Goal: Information Seeking & Learning: Learn about a topic

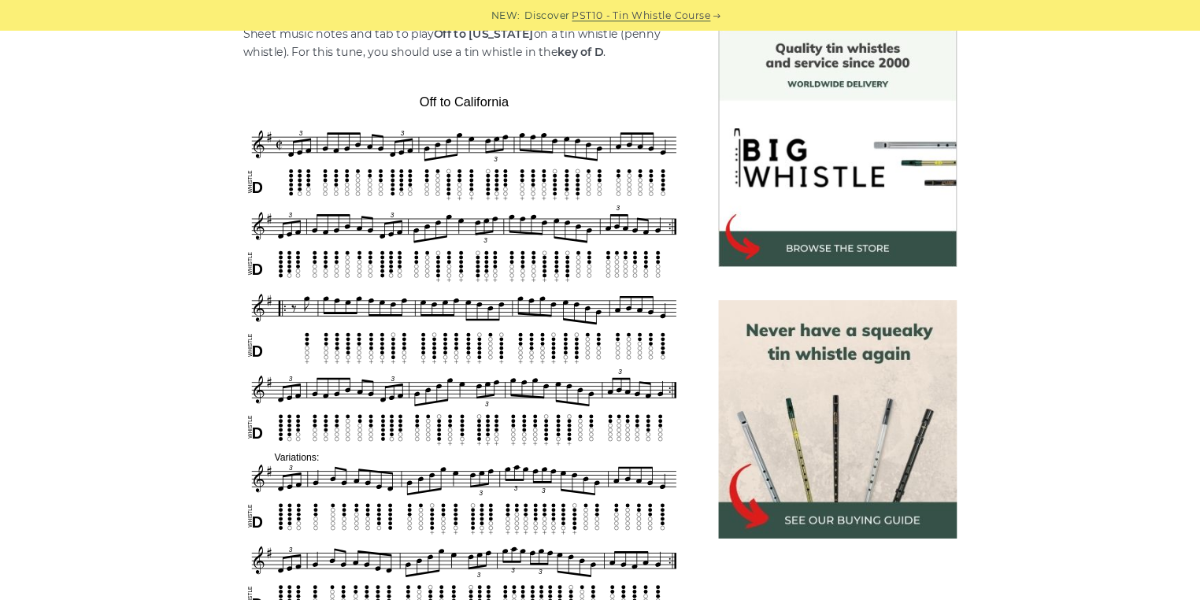
scroll to position [419, 0]
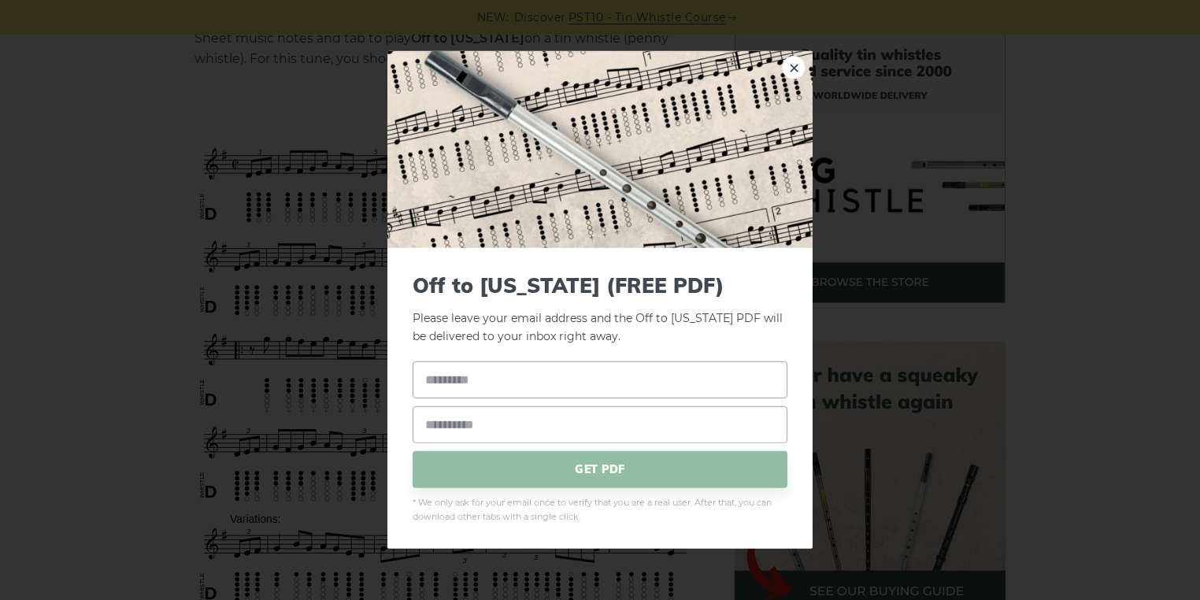
drag, startPoint x: 1456, startPoint y: 0, endPoint x: 209, endPoint y: 259, distance: 1273.0
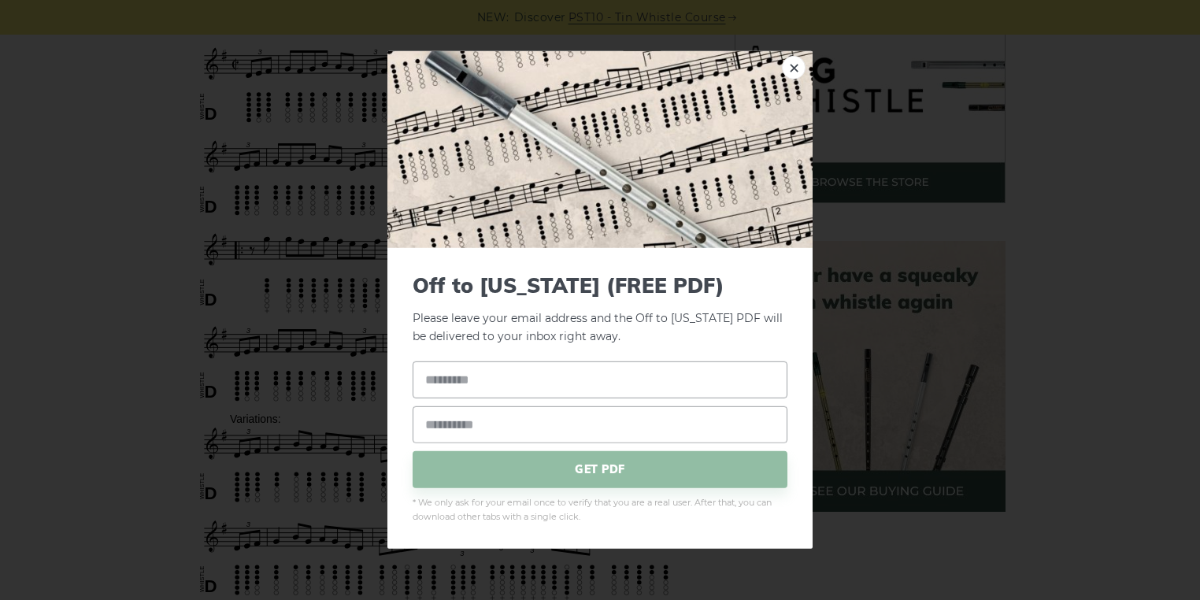
scroll to position [587, 0]
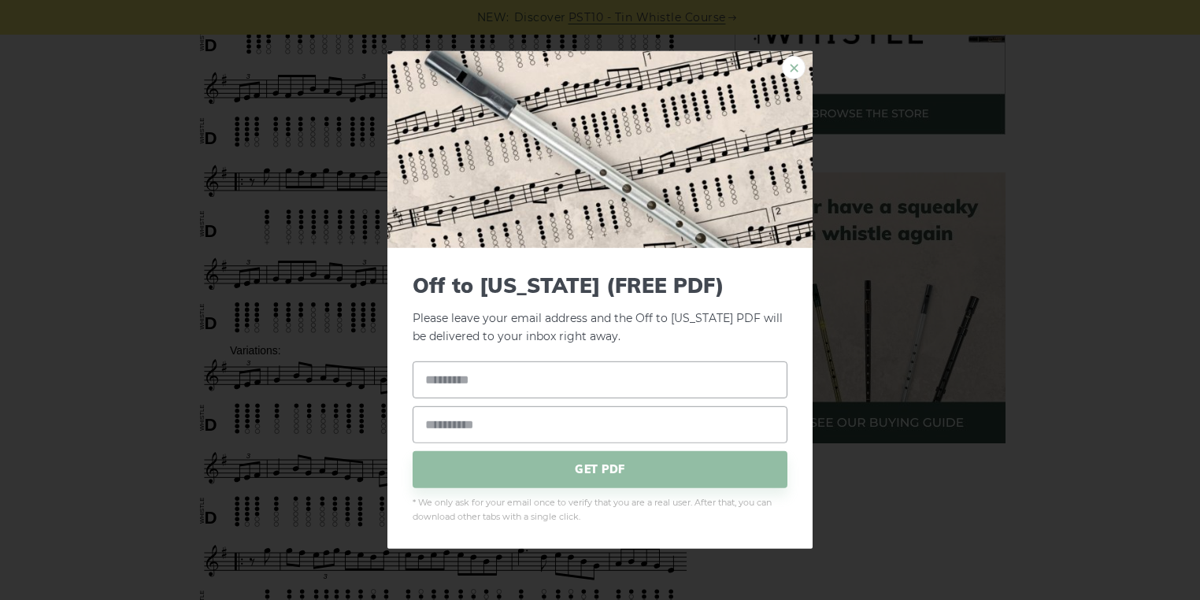
click at [794, 72] on link "×" at bounding box center [794, 68] width 24 height 24
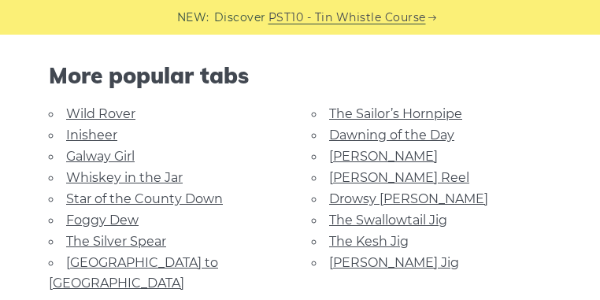
scroll to position [1343, 0]
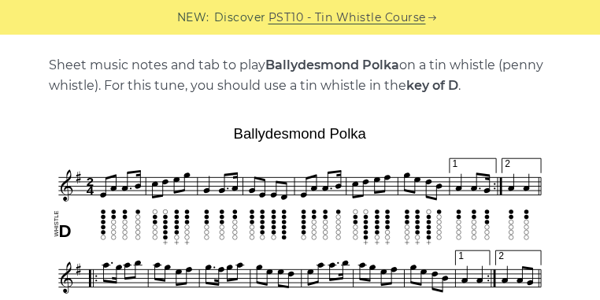
scroll to position [378, 0]
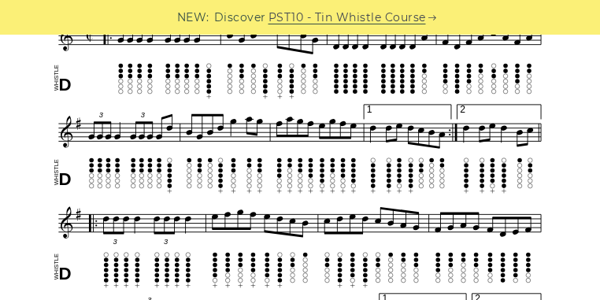
scroll to position [461, 0]
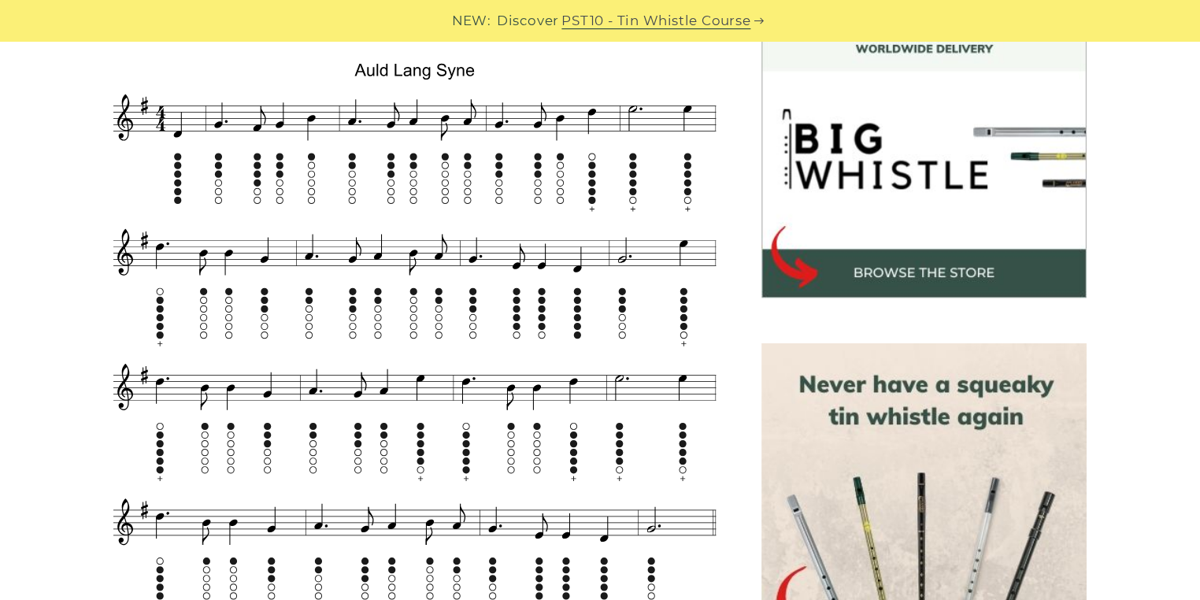
scroll to position [474, 0]
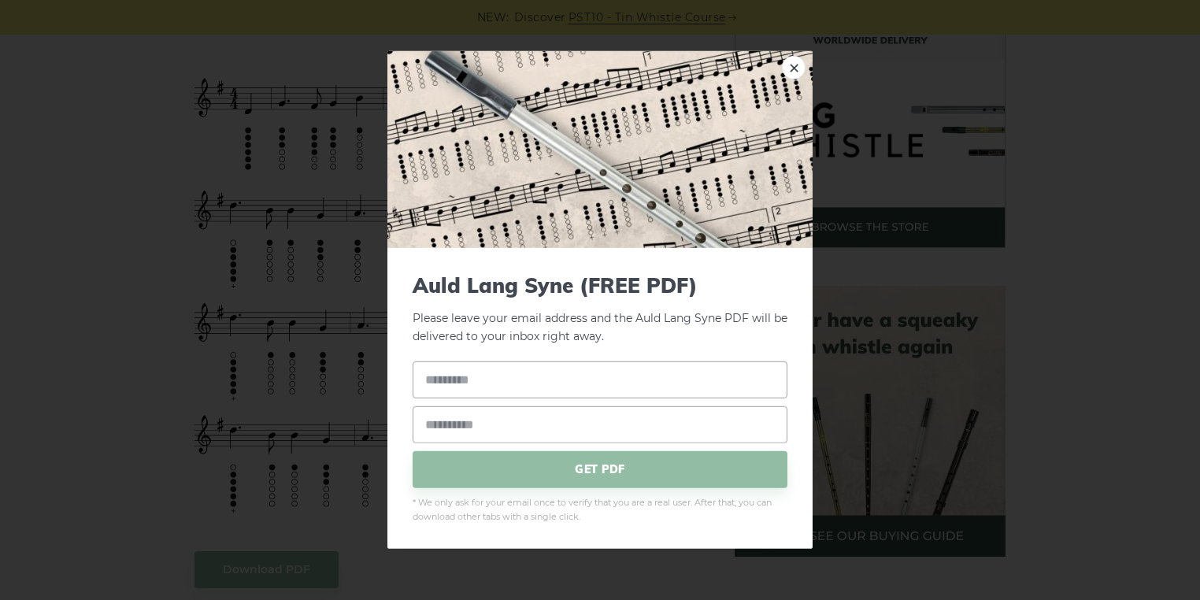
drag, startPoint x: 861, startPoint y: 1, endPoint x: 255, endPoint y: 279, distance: 666.2
click at [599, 70] on link "×" at bounding box center [794, 68] width 24 height 24
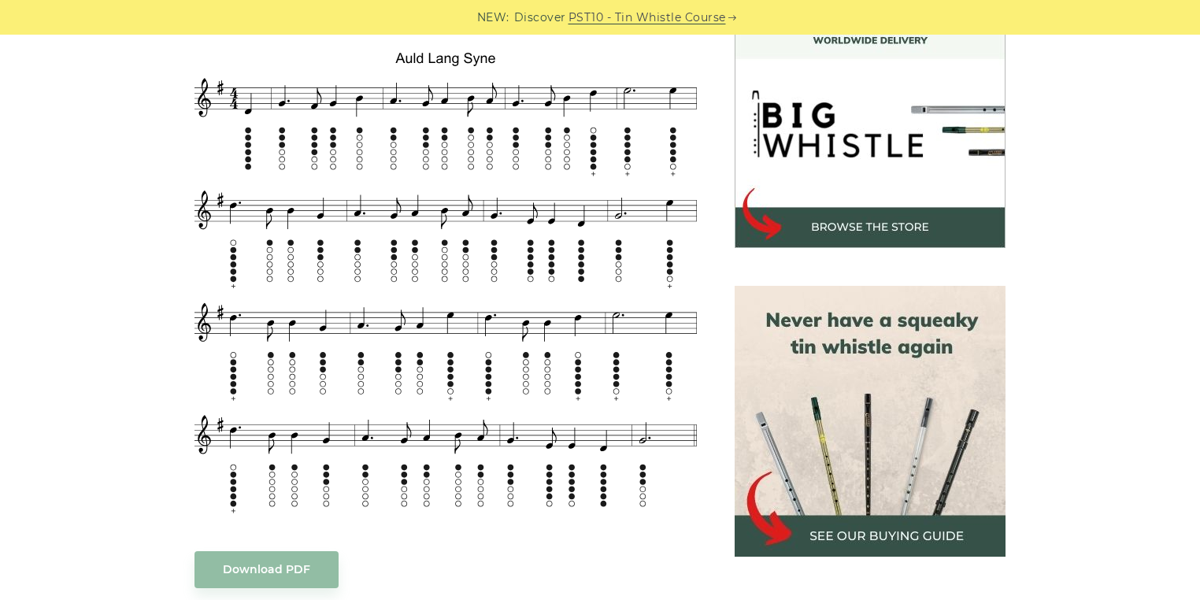
click at [19, 276] on div "Sheet music notes and tab to play Auld Lang Syne on a tin whistle (penny whistl…" at bounding box center [600, 543] width 1200 height 1132
